Goal: Task Accomplishment & Management: Manage account settings

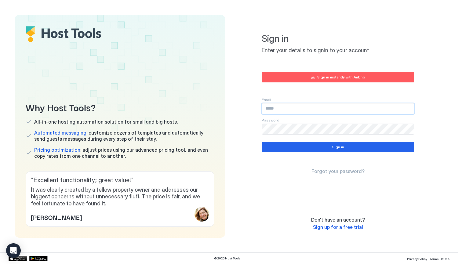
click at [343, 107] on input "Input Field" at bounding box center [338, 108] width 152 height 10
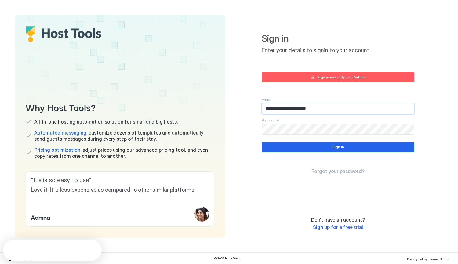
type input "**********"
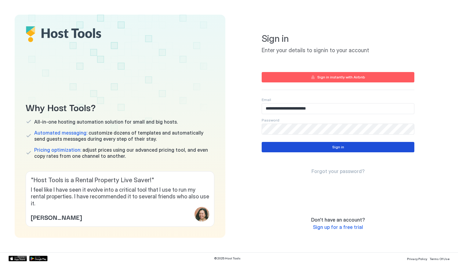
click at [345, 146] on button "Sign in" at bounding box center [337, 147] width 153 height 10
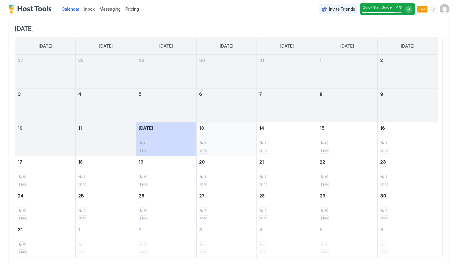
scroll to position [51, 0]
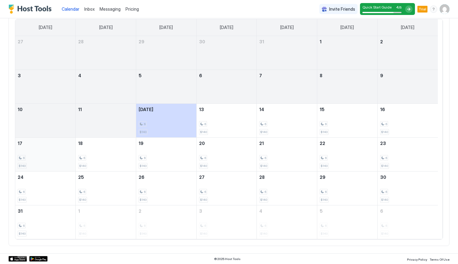
click at [23, 166] on span "$140" at bounding box center [22, 166] width 7 height 4
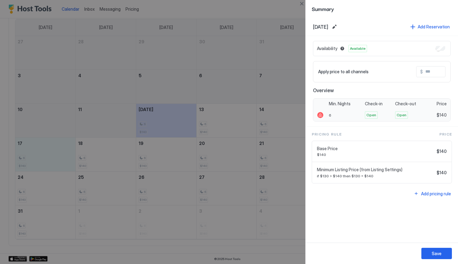
click at [444, 113] on span "$140" at bounding box center [441, 114] width 10 height 5
drag, startPoint x: 446, startPoint y: 115, endPoint x: 420, endPoint y: 113, distance: 26.3
click at [420, 113] on div "6 Open Open $140" at bounding box center [381, 115] width 137 height 12
click at [442, 114] on span "$140" at bounding box center [441, 114] width 10 height 5
click at [300, 3] on button "Close" at bounding box center [301, 3] width 7 height 7
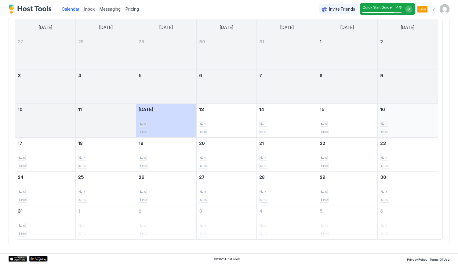
click at [382, 131] on span "$140" at bounding box center [384, 132] width 7 height 4
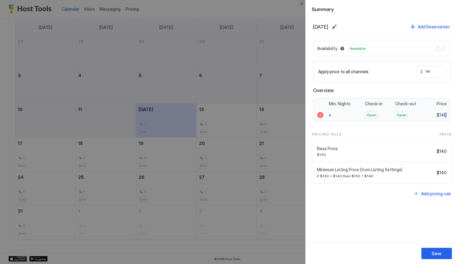
click at [445, 116] on span "$140" at bounding box center [441, 114] width 10 height 5
click at [441, 116] on span "$140" at bounding box center [441, 114] width 10 height 5
click at [445, 115] on span "$140" at bounding box center [441, 114] width 10 height 5
click at [440, 72] on input "Input Field" at bounding box center [447, 72] width 49 height 10
click at [441, 50] on div "Availability Blocked" at bounding box center [382, 48] width 138 height 15
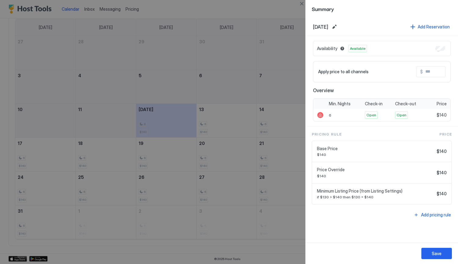
drag, startPoint x: 269, startPoint y: 4, endPoint x: 289, endPoint y: 5, distance: 20.5
click at [269, 4] on div at bounding box center [229, 132] width 458 height 264
click at [299, 4] on button "Close" at bounding box center [301, 3] width 7 height 7
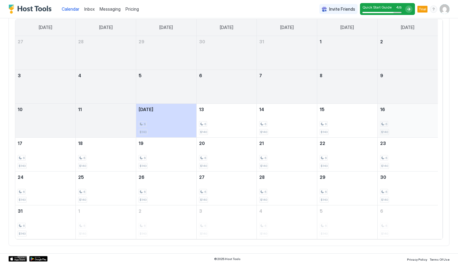
click at [418, 121] on div "6 $140" at bounding box center [407, 120] width 55 height 29
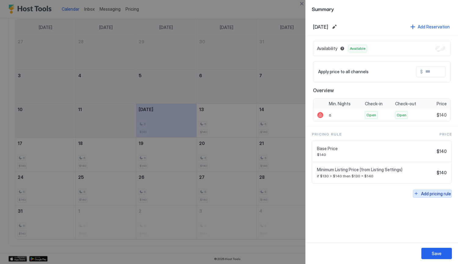
click at [430, 193] on div "Add pricing rule" at bounding box center [436, 193] width 30 height 6
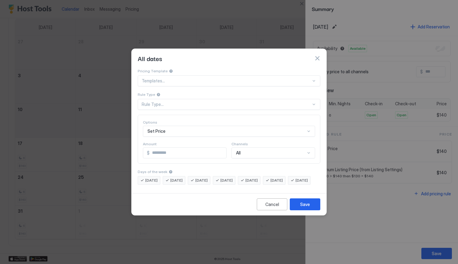
click at [295, 183] on span "[DATE]" at bounding box center [301, 180] width 12 height 5
click at [151, 178] on span "[DATE]" at bounding box center [151, 180] width 12 height 5
click at [172, 176] on div "[DATE]" at bounding box center [174, 180] width 23 height 9
drag, startPoint x: 196, startPoint y: 173, endPoint x: 207, endPoint y: 173, distance: 10.7
click at [196, 176] on div "[DATE]" at bounding box center [199, 180] width 23 height 9
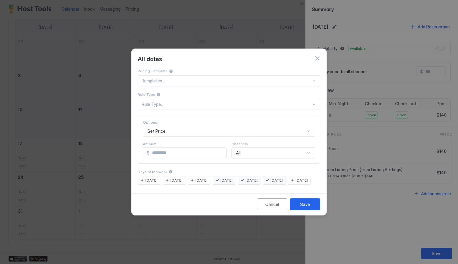
click at [228, 176] on div "[DATE]" at bounding box center [224, 180] width 23 height 9
drag, startPoint x: 251, startPoint y: 175, endPoint x: 258, endPoint y: 175, distance: 7.0
click at [254, 176] on div "[DATE]" at bounding box center [249, 180] width 23 height 9
click at [282, 178] on span "[DATE]" at bounding box center [276, 180] width 12 height 5
drag, startPoint x: 259, startPoint y: 172, endPoint x: 278, endPoint y: 177, distance: 19.1
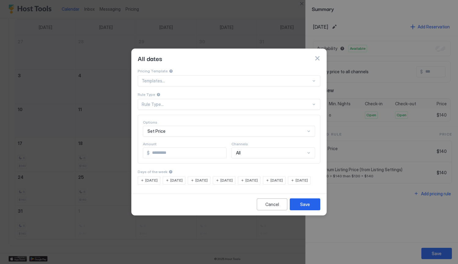
click at [257, 178] on span "[DATE]" at bounding box center [251, 180] width 12 height 5
click at [283, 178] on span "[DATE]" at bounding box center [276, 180] width 12 height 5
click at [235, 176] on div "[DATE]" at bounding box center [224, 180] width 23 height 9
drag, startPoint x: 256, startPoint y: 175, endPoint x: 248, endPoint y: 175, distance: 7.6
click at [256, 176] on div "[DATE]" at bounding box center [249, 180] width 23 height 9
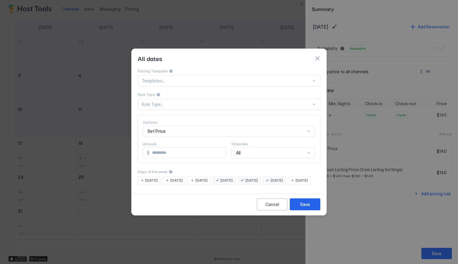
click at [232, 178] on span "[DATE]" at bounding box center [226, 180] width 12 height 5
click at [226, 177] on div "[DATE]" at bounding box center [224, 180] width 23 height 9
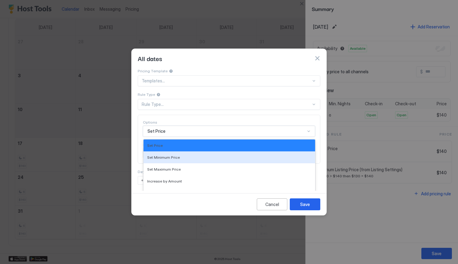
click at [192, 126] on div "17 results available. Use Up and Down to choose options, press Enter to select …" at bounding box center [229, 131] width 172 height 11
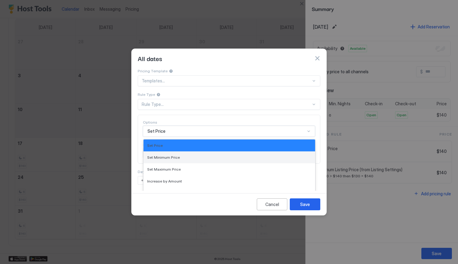
scroll to position [30, 0]
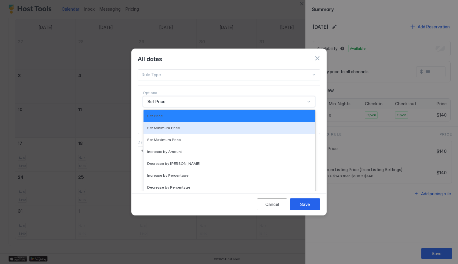
click at [196, 125] on div "Set Minimum Price" at bounding box center [229, 127] width 164 height 5
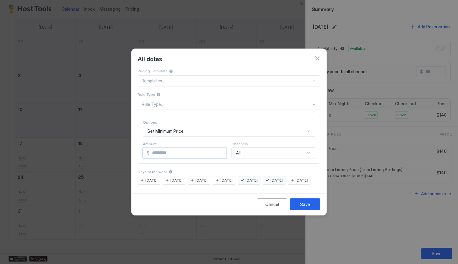
click at [183, 148] on input "*" at bounding box center [187, 153] width 77 height 10
drag, startPoint x: 183, startPoint y: 146, endPoint x: 131, endPoint y: 148, distance: 51.9
click at [131, 148] on div "Pricing Template Templates... Rule Type Rule Type... Options Set Minimum Price …" at bounding box center [228, 129] width 195 height 123
click at [214, 102] on div "Rule Type..." at bounding box center [226, 104] width 169 height 5
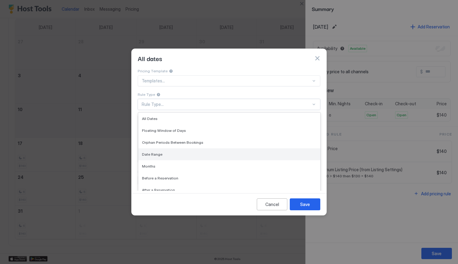
click at [207, 152] on div "Date Range" at bounding box center [229, 154] width 175 height 5
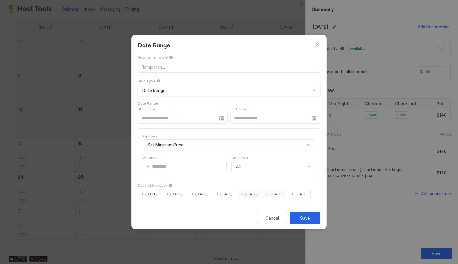
click at [301, 88] on div "Date Range" at bounding box center [226, 90] width 168 height 5
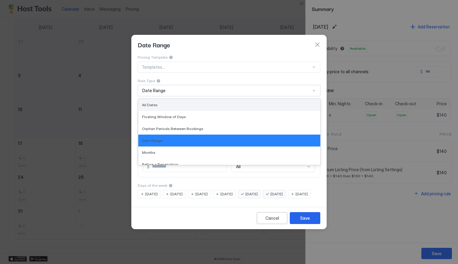
click at [195, 103] on div "All Dates" at bounding box center [229, 105] width 175 height 5
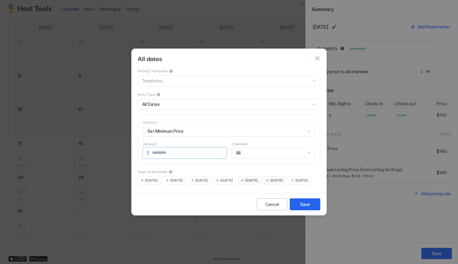
drag, startPoint x: 167, startPoint y: 149, endPoint x: 146, endPoint y: 149, distance: 20.7
click at [146, 149] on div "$ ***" at bounding box center [185, 152] width 84 height 11
type input "***"
click at [304, 207] on div "Save" at bounding box center [305, 204] width 10 height 6
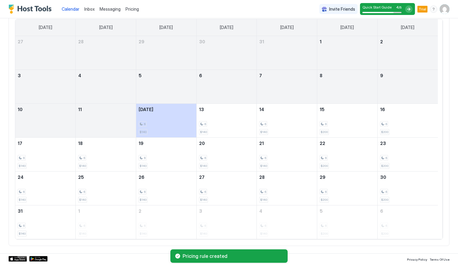
click at [405, 11] on div at bounding box center [408, 8] width 7 height 7
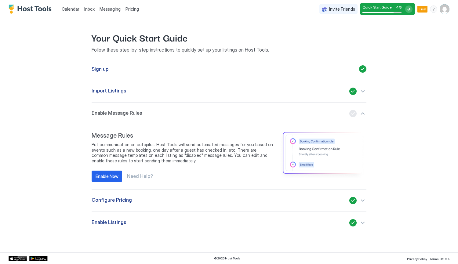
click at [360, 91] on div "button" at bounding box center [357, 91] width 17 height 7
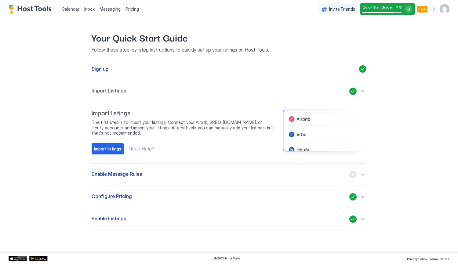
click at [360, 91] on div "button" at bounding box center [357, 91] width 17 height 7
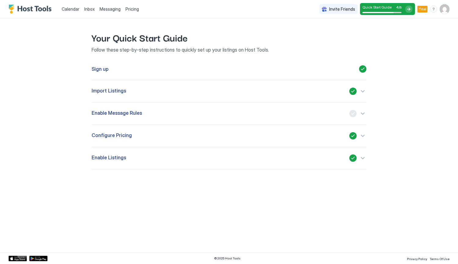
click at [362, 114] on div "button" at bounding box center [357, 113] width 17 height 7
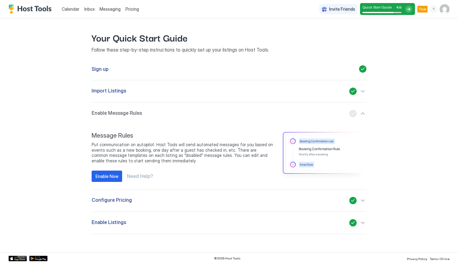
click at [364, 200] on div "button" at bounding box center [357, 200] width 17 height 7
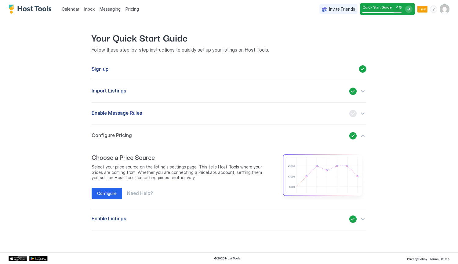
click at [362, 221] on div "button" at bounding box center [357, 218] width 17 height 7
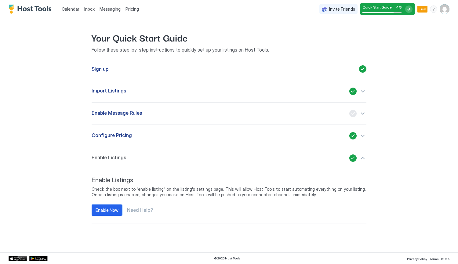
click at [103, 207] on div "Enable Now" at bounding box center [106, 210] width 23 height 6
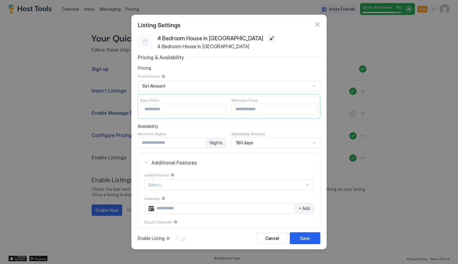
click at [268, 40] on button "Edit" at bounding box center [271, 38] width 7 height 7
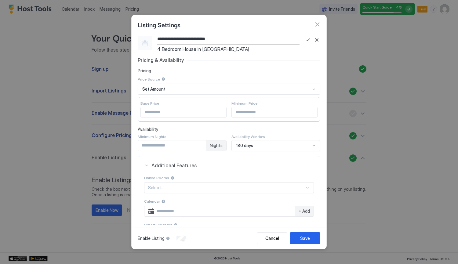
click at [226, 39] on input "**********" at bounding box center [228, 39] width 142 height 10
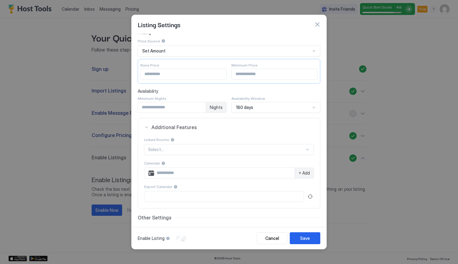
scroll to position [75, 0]
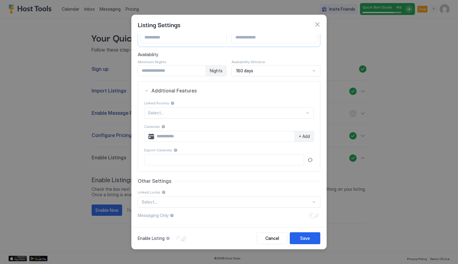
type input "**********"
click at [309, 67] on div "180 days" at bounding box center [275, 70] width 89 height 11
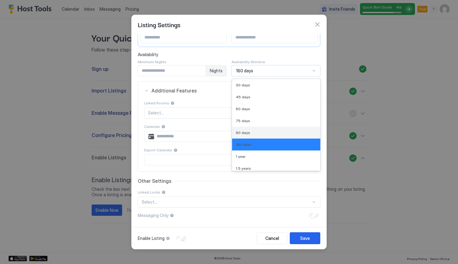
click at [273, 131] on div "90 days" at bounding box center [276, 132] width 81 height 5
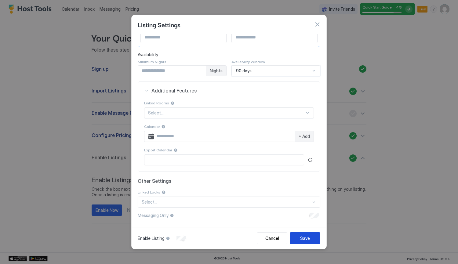
click at [304, 236] on div "Save" at bounding box center [305, 238] width 10 height 6
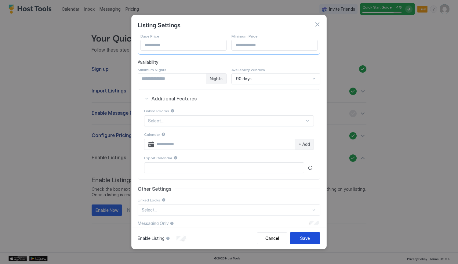
scroll to position [0, 0]
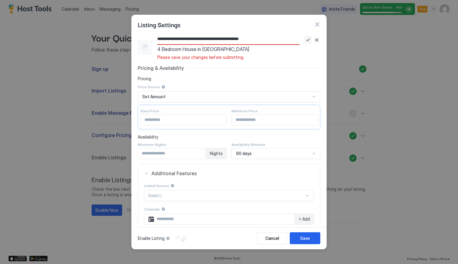
click at [304, 40] on button "Save" at bounding box center [307, 39] width 7 height 7
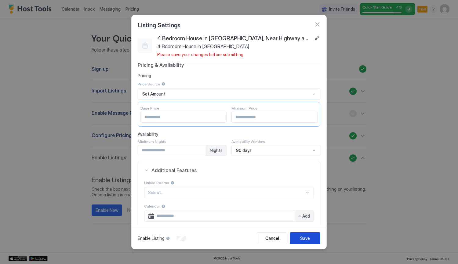
click at [312, 234] on button "Save" at bounding box center [305, 238] width 31 height 12
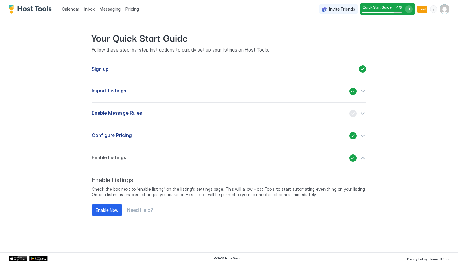
click at [43, 9] on img "Host Tools Logo" at bounding box center [32, 9] width 46 height 9
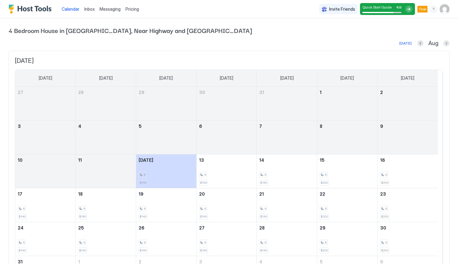
click at [137, 10] on span "Pricing" at bounding box center [131, 8] width 13 height 5
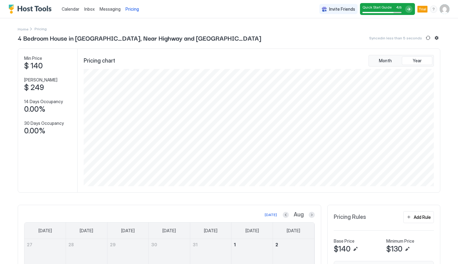
scroll to position [117, 351]
click at [19, 28] on span "Home" at bounding box center [23, 29] width 11 height 5
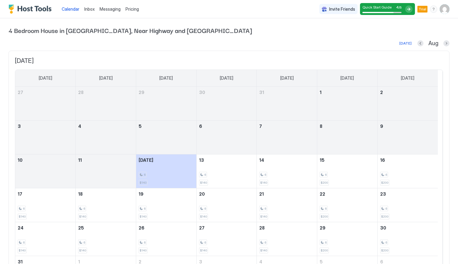
click at [430, 9] on div "menu" at bounding box center [433, 8] width 7 height 7
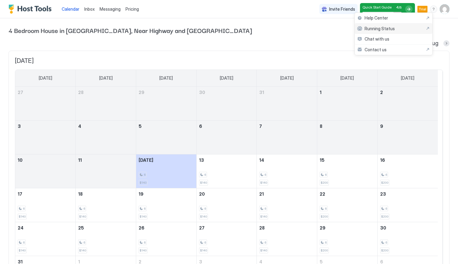
click at [410, 27] on div "Running Status" at bounding box center [393, 28] width 73 height 5
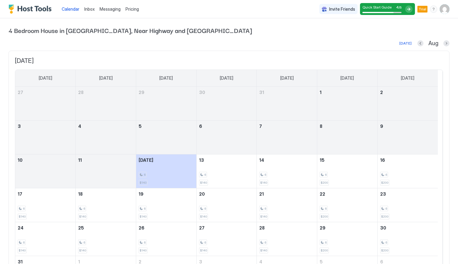
click at [440, 10] on img "User profile" at bounding box center [444, 9] width 10 height 10
click at [396, 37] on div "Settings" at bounding box center [405, 34] width 77 height 11
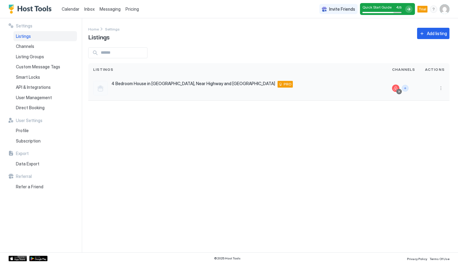
click at [406, 86] on button "Connect channels" at bounding box center [404, 88] width 7 height 7
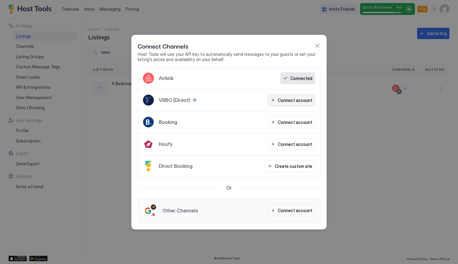
click at [283, 98] on div "Connect account" at bounding box center [295, 100] width 34 height 6
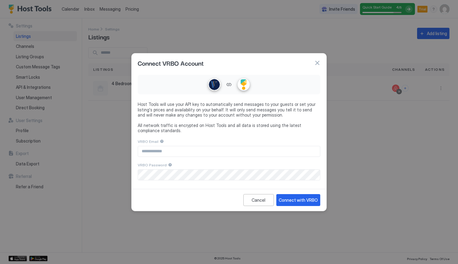
type input "**********"
click at [169, 164] on div at bounding box center [170, 165] width 4 height 4
click at [62, 174] on div "**********" at bounding box center [229, 132] width 458 height 264
drag, startPoint x: 283, startPoint y: 186, endPoint x: 290, endPoint y: 187, distance: 7.0
drag, startPoint x: 290, startPoint y: 187, endPoint x: 301, endPoint y: 204, distance: 20.5
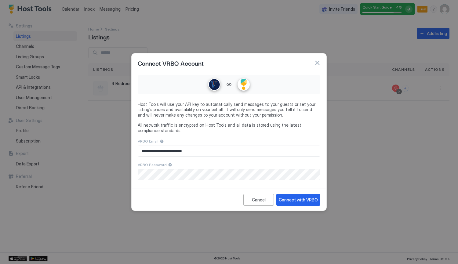
click at [301, 204] on button "Connect with VRBO" at bounding box center [298, 200] width 44 height 12
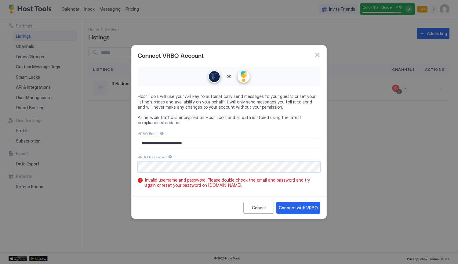
click at [61, 167] on div "**********" at bounding box center [229, 132] width 458 height 264
click at [298, 207] on div "Connect with VRBO" at bounding box center [298, 207] width 39 height 6
click at [164, 135] on div at bounding box center [162, 133] width 4 height 4
click at [169, 152] on div "**********" at bounding box center [229, 151] width 182 height 42
click at [164, 135] on div at bounding box center [162, 133] width 4 height 4
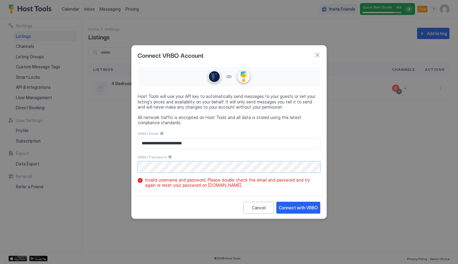
click at [105, 168] on div "**********" at bounding box center [229, 132] width 458 height 264
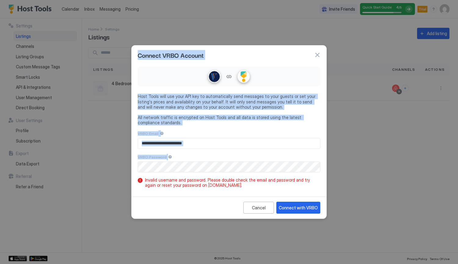
drag, startPoint x: 210, startPoint y: 173, endPoint x: 90, endPoint y: 170, distance: 120.5
click at [82, 169] on div "**********" at bounding box center [229, 132] width 458 height 264
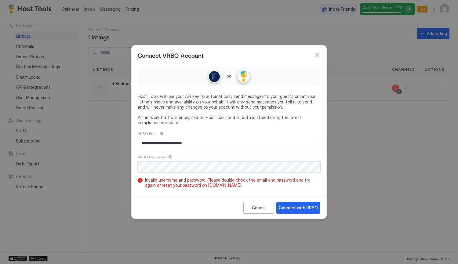
click at [132, 168] on div "**********" at bounding box center [228, 129] width 195 height 130
click at [303, 208] on div "Connect with VRBO" at bounding box center [298, 207] width 39 height 6
click at [113, 158] on div "**********" at bounding box center [229, 132] width 458 height 264
drag, startPoint x: 135, startPoint y: 163, endPoint x: 285, endPoint y: 113, distance: 158.1
click at [285, 112] on div "Host Tools will use your API key to automatically send messages to your guests …" at bounding box center [229, 110] width 182 height 32
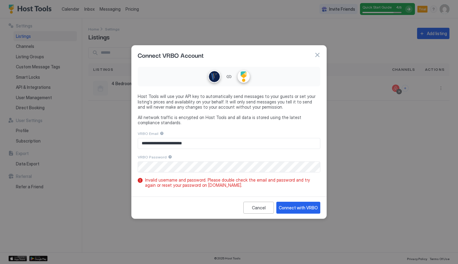
click at [66, 152] on div "**********" at bounding box center [229, 132] width 458 height 264
click at [306, 204] on div "Connect with VRBO" at bounding box center [298, 207] width 39 height 6
drag, startPoint x: 216, startPoint y: 142, endPoint x: 89, endPoint y: 134, distance: 126.5
click at [89, 134] on div "**********" at bounding box center [229, 132] width 458 height 264
